Goal: Transaction & Acquisition: Purchase product/service

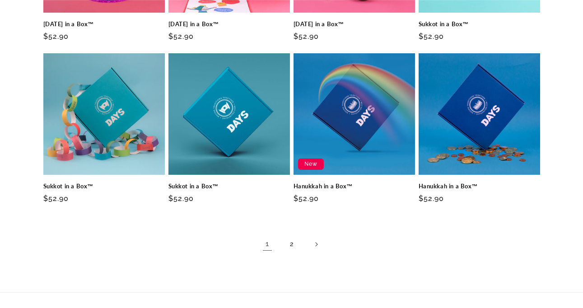
scroll to position [592, 0]
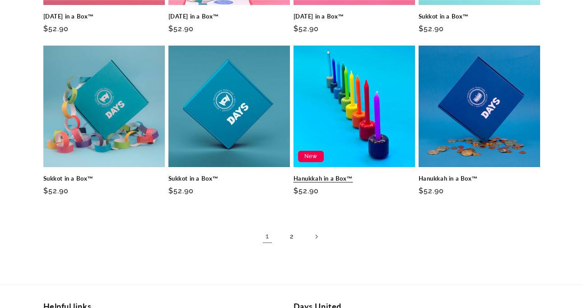
click at [357, 175] on link "Hanukkah in a Box™" at bounding box center [355, 179] width 122 height 8
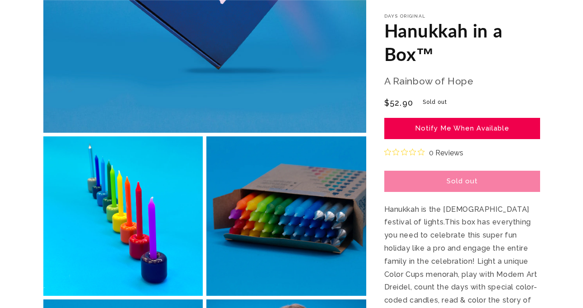
scroll to position [266, 0]
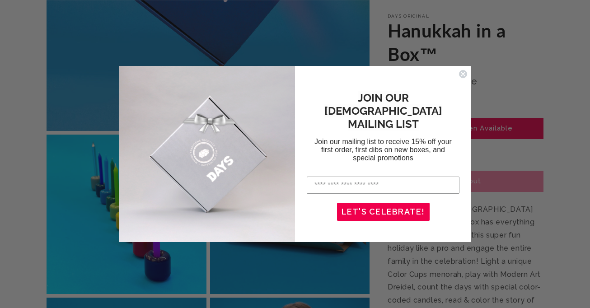
click at [465, 74] on circle "Close dialog" at bounding box center [463, 74] width 9 height 9
